Goal: Register for event/course

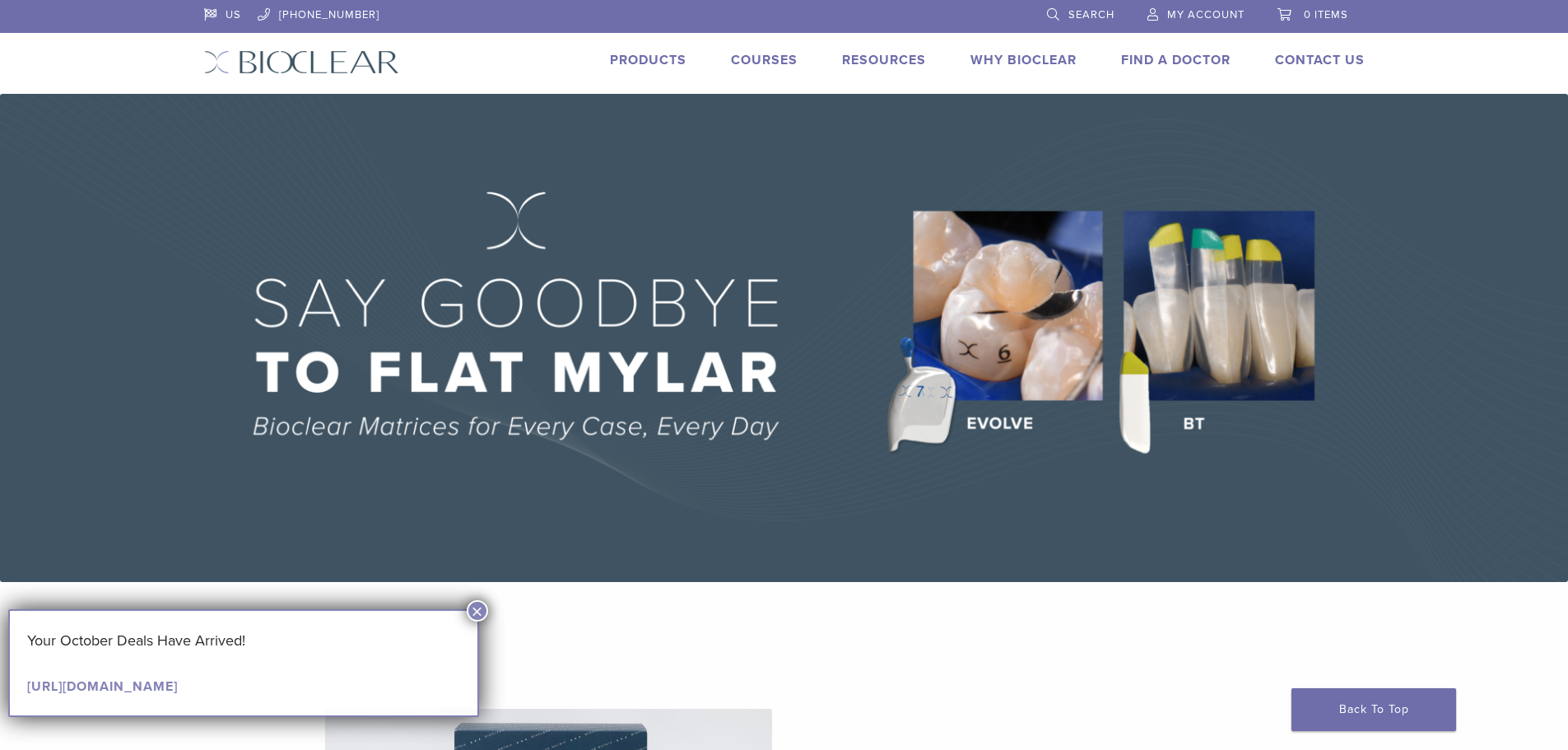
click at [774, 56] on link "Courses" at bounding box center [764, 60] width 67 height 16
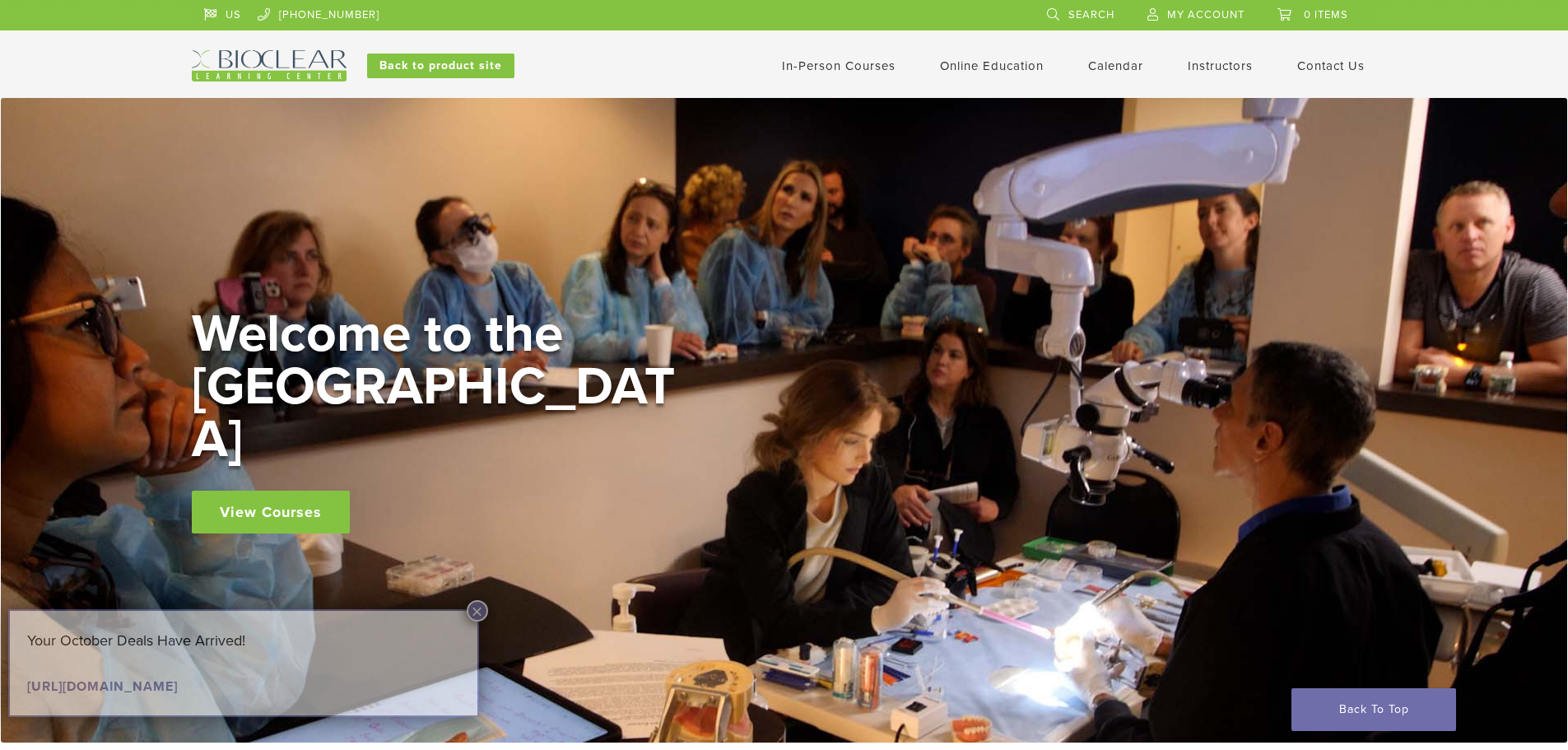
click at [316, 491] on link "View Courses" at bounding box center [271, 512] width 158 height 43
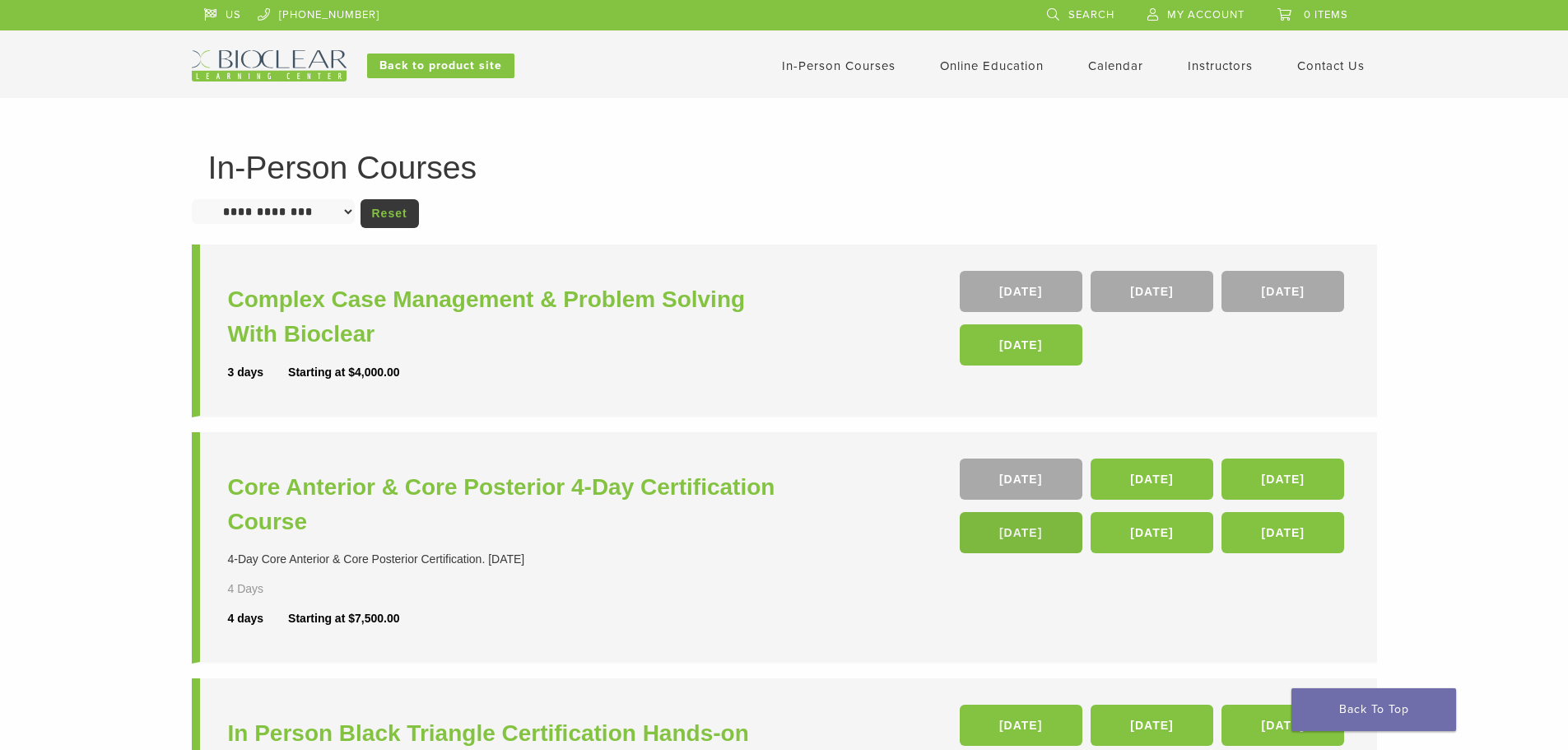
click at [1032, 538] on link "15 Apr 26" at bounding box center [1021, 533] width 122 height 41
